Goal: Task Accomplishment & Management: Use online tool/utility

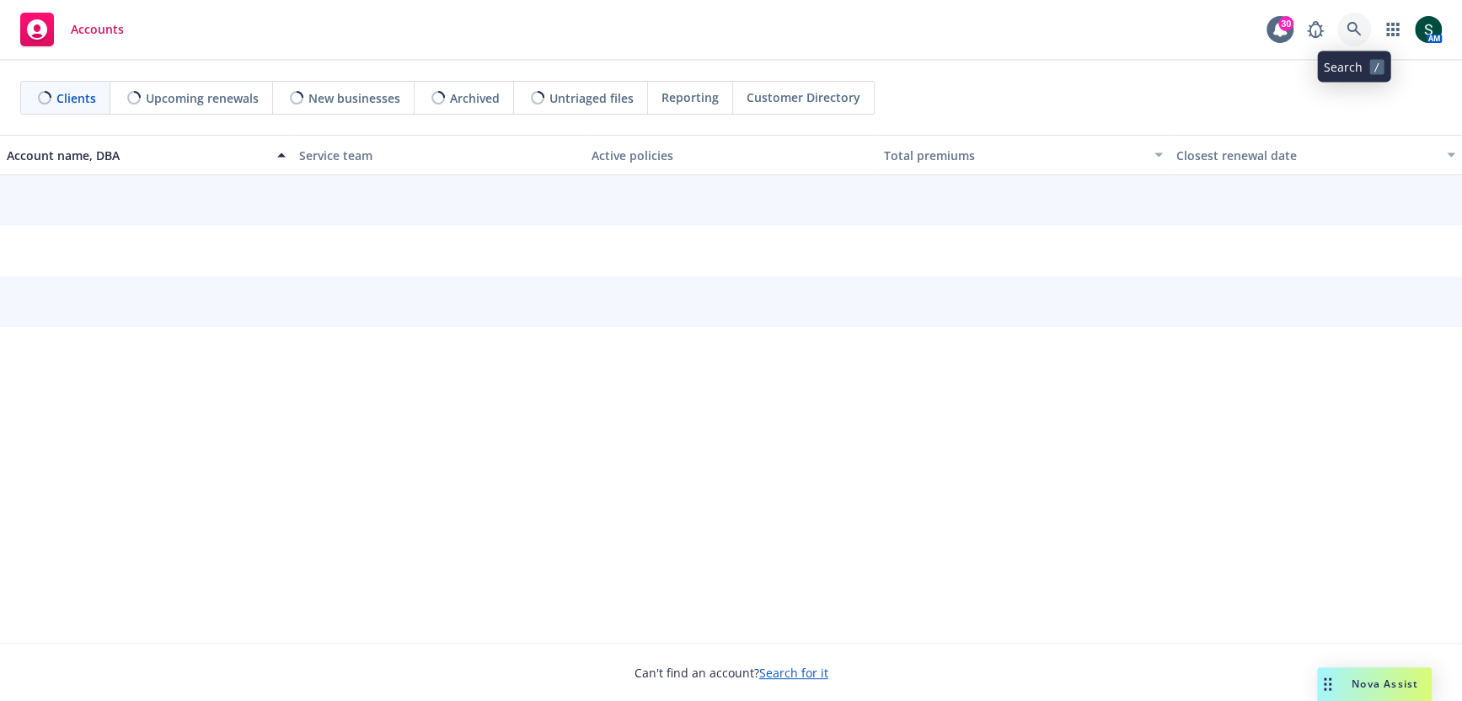
click at [1356, 32] on icon at bounding box center [1354, 29] width 15 height 15
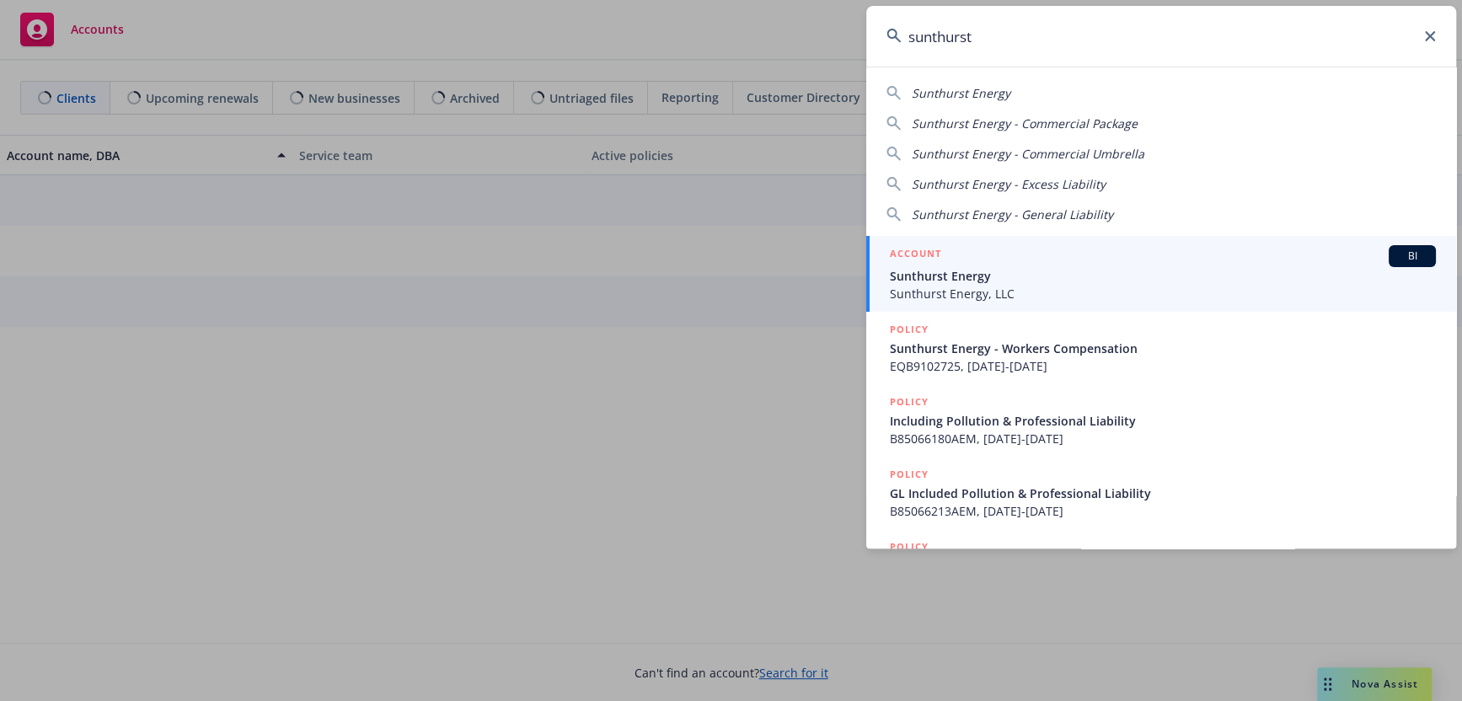
type input "sunthurst"
click at [1002, 274] on span "Sunthurst Energy" at bounding box center [1163, 276] width 546 height 18
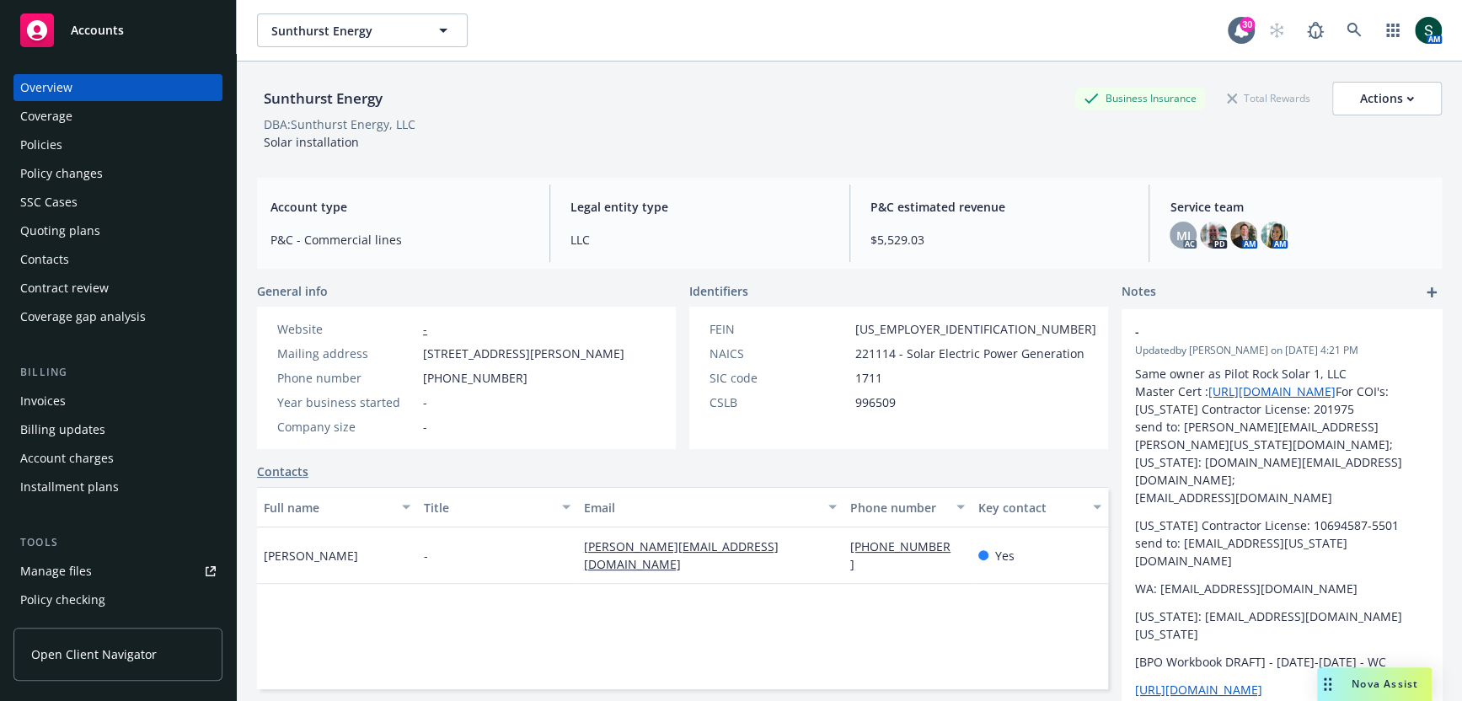
click at [88, 228] on div "Quoting plans" at bounding box center [60, 230] width 80 height 27
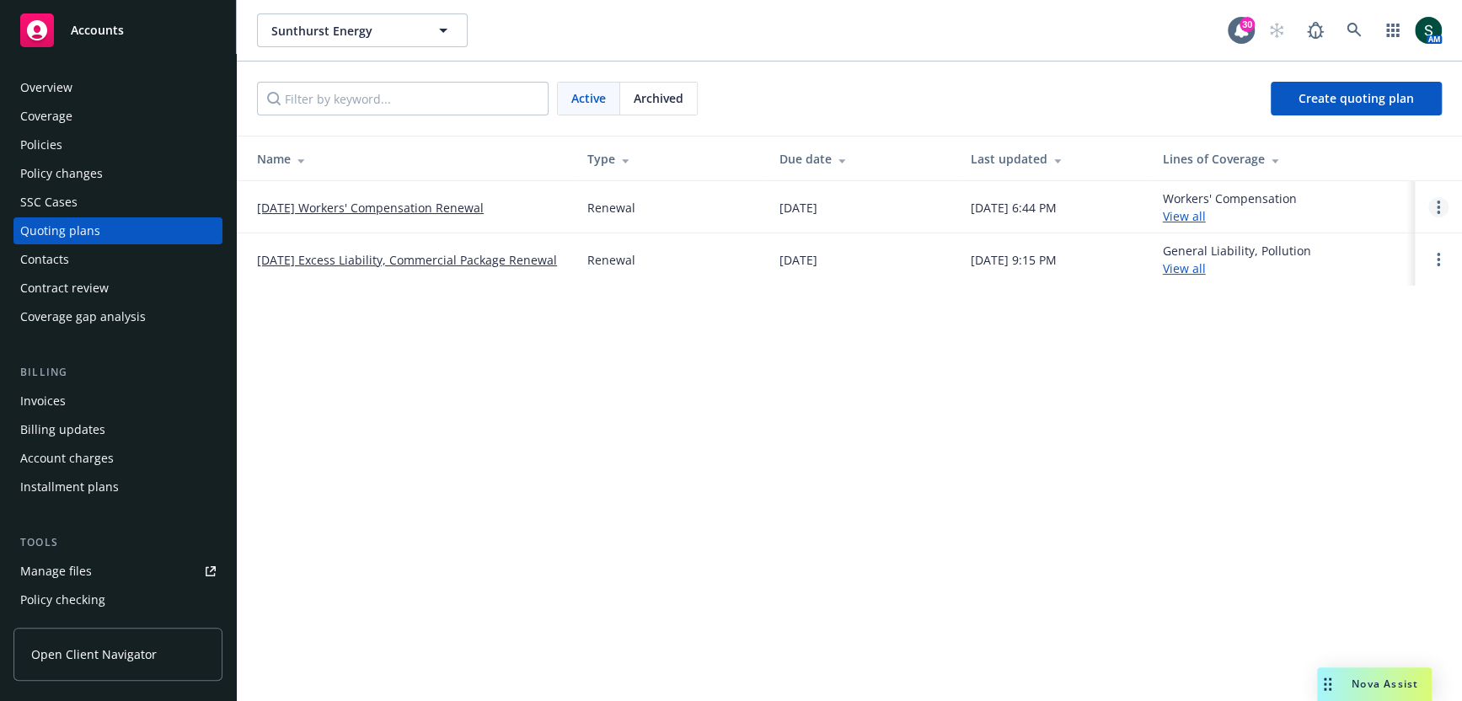
click at [1443, 199] on link "Open options" at bounding box center [1438, 207] width 20 height 20
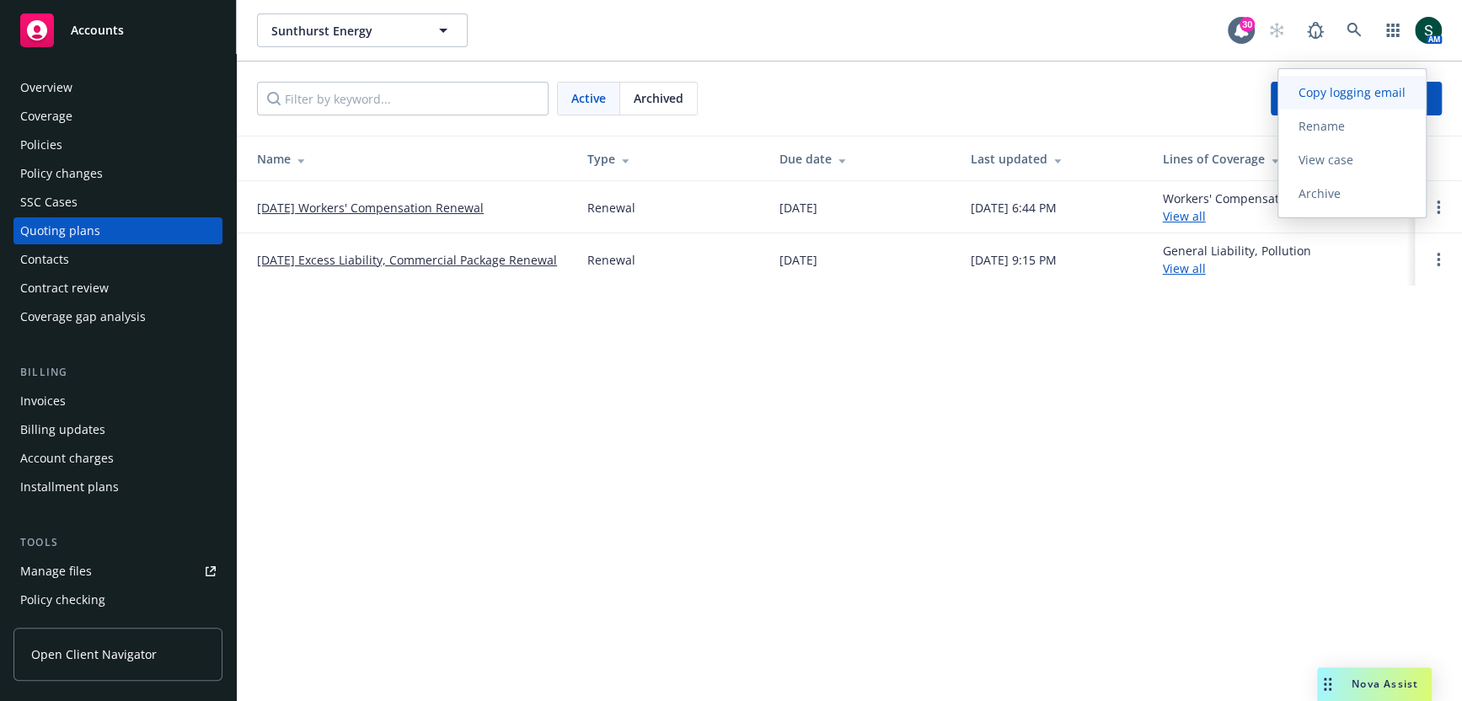
click at [1365, 88] on span "Copy logging email" at bounding box center [1351, 92] width 147 height 16
